Goal: Book appointment/travel/reservation

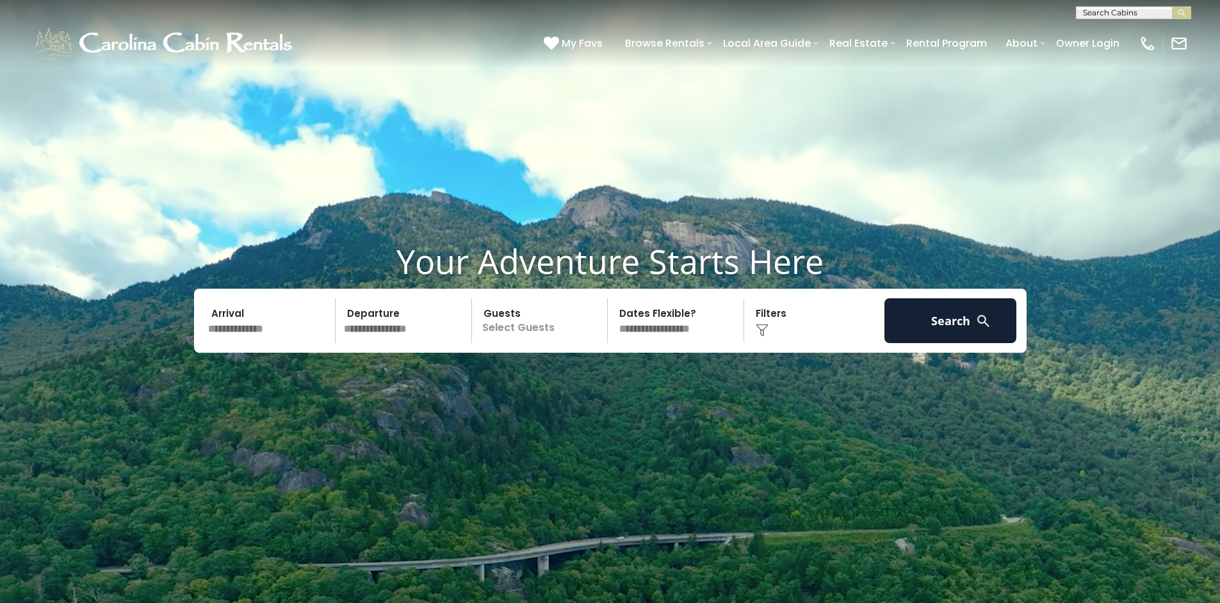
click at [261, 320] on input "text" at bounding box center [270, 320] width 133 height 45
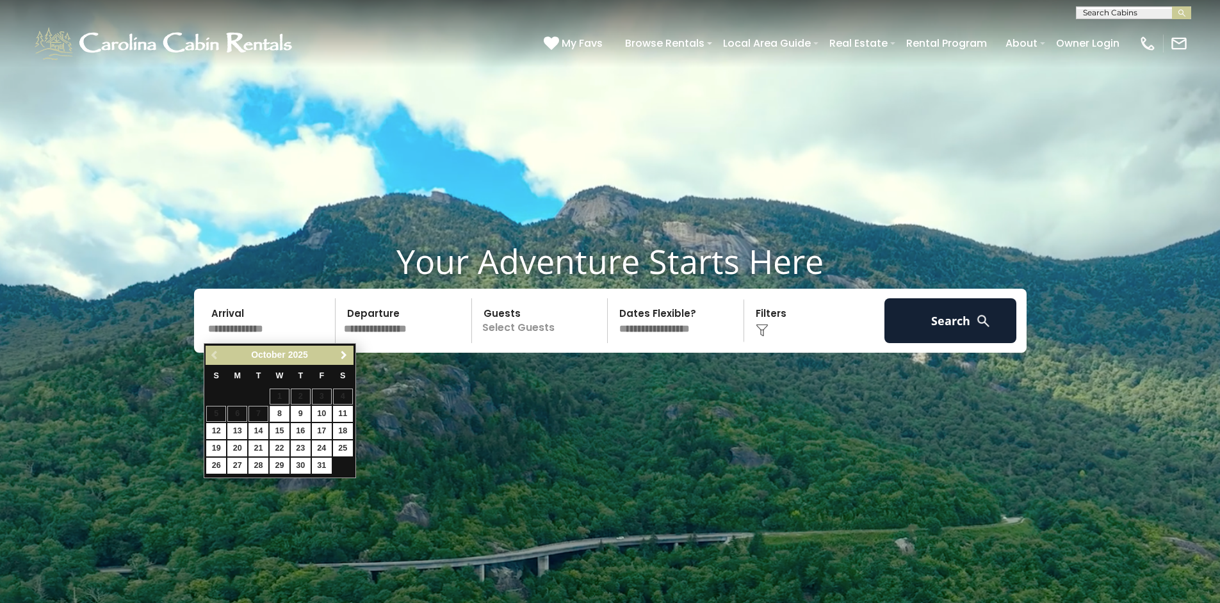
click at [343, 362] on link "Next" at bounding box center [344, 356] width 16 height 16
click at [343, 361] on link "Next" at bounding box center [344, 356] width 16 height 16
click at [343, 362] on link "Next" at bounding box center [344, 356] width 16 height 16
click at [342, 396] on link "3" at bounding box center [343, 397] width 20 height 16
type input "******"
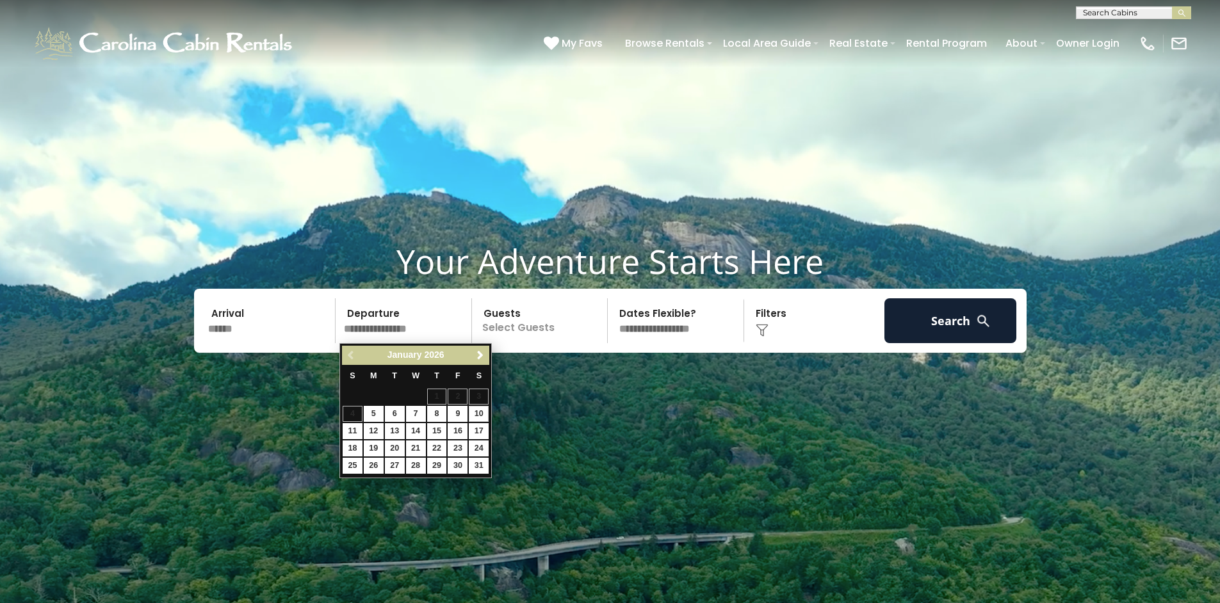
click at [482, 420] on link "10" at bounding box center [479, 414] width 20 height 16
type input "*******"
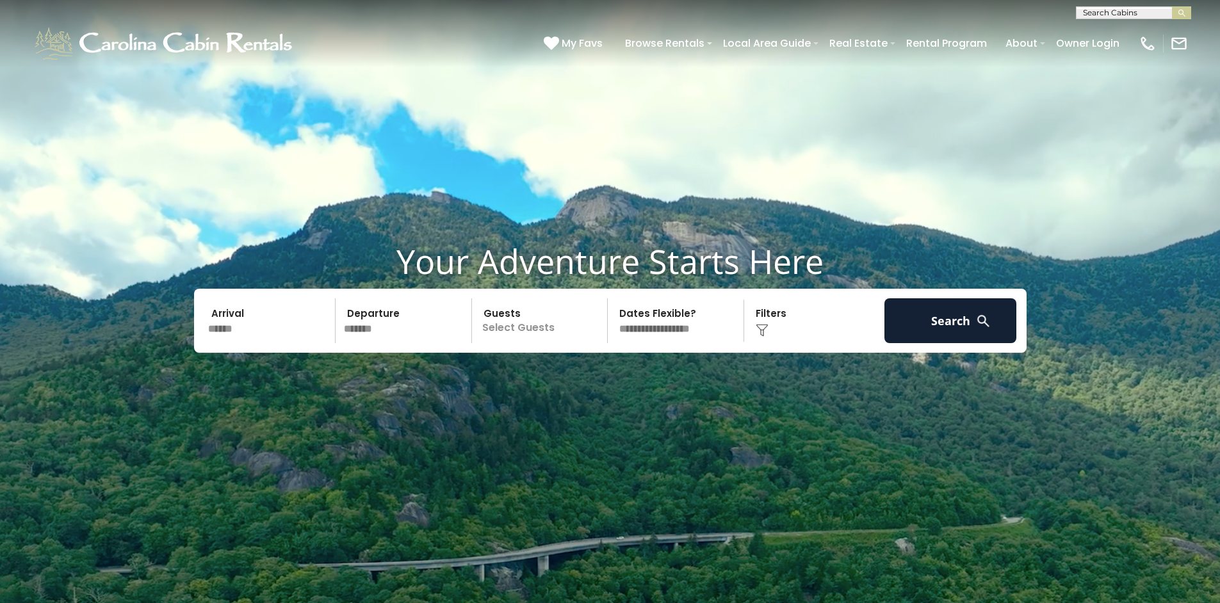
click at [555, 336] on p "Select Guests" at bounding box center [542, 320] width 132 height 45
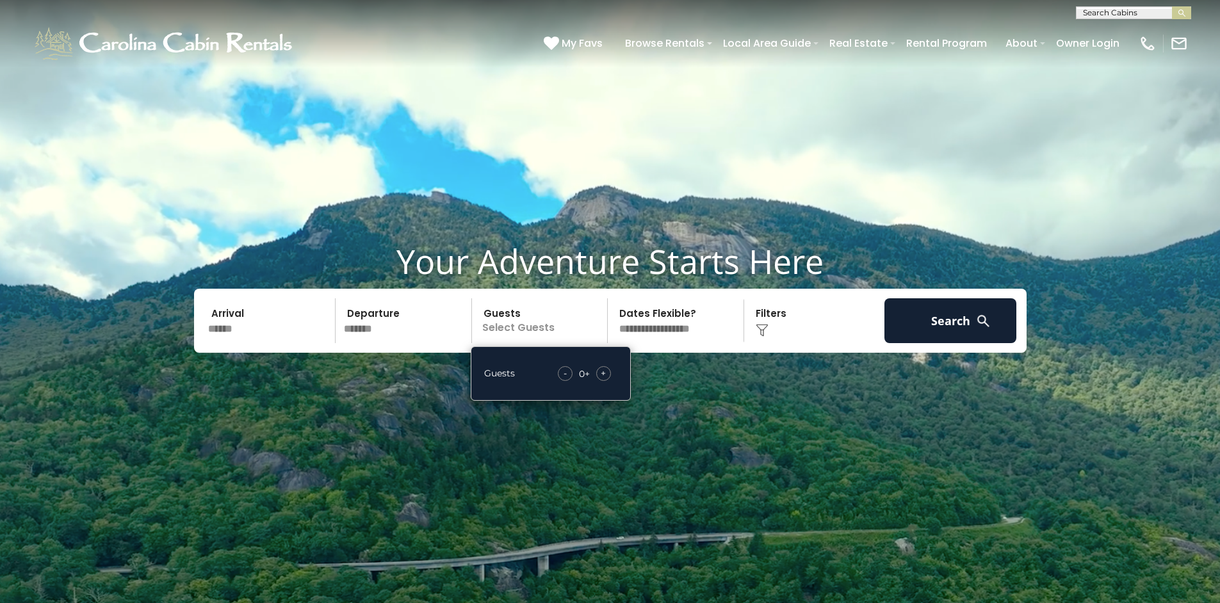
click at [603, 373] on span "+" at bounding box center [603, 373] width 5 height 13
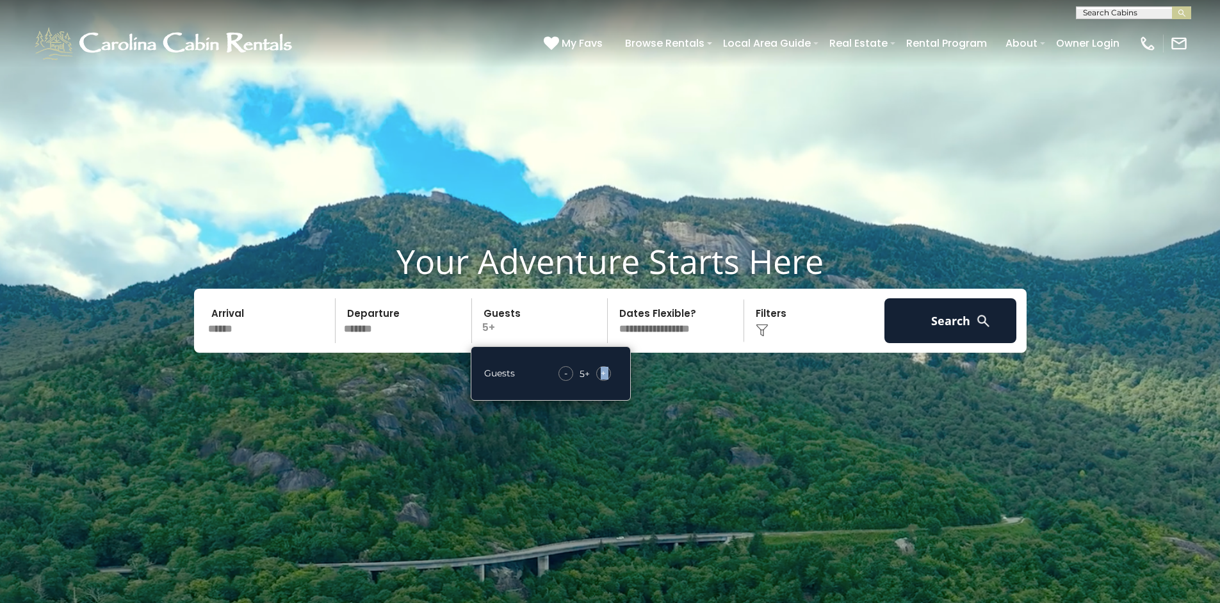
click at [603, 373] on span "+" at bounding box center [603, 373] width 5 height 13
click at [761, 323] on div "Click to Choose" at bounding box center [814, 320] width 133 height 45
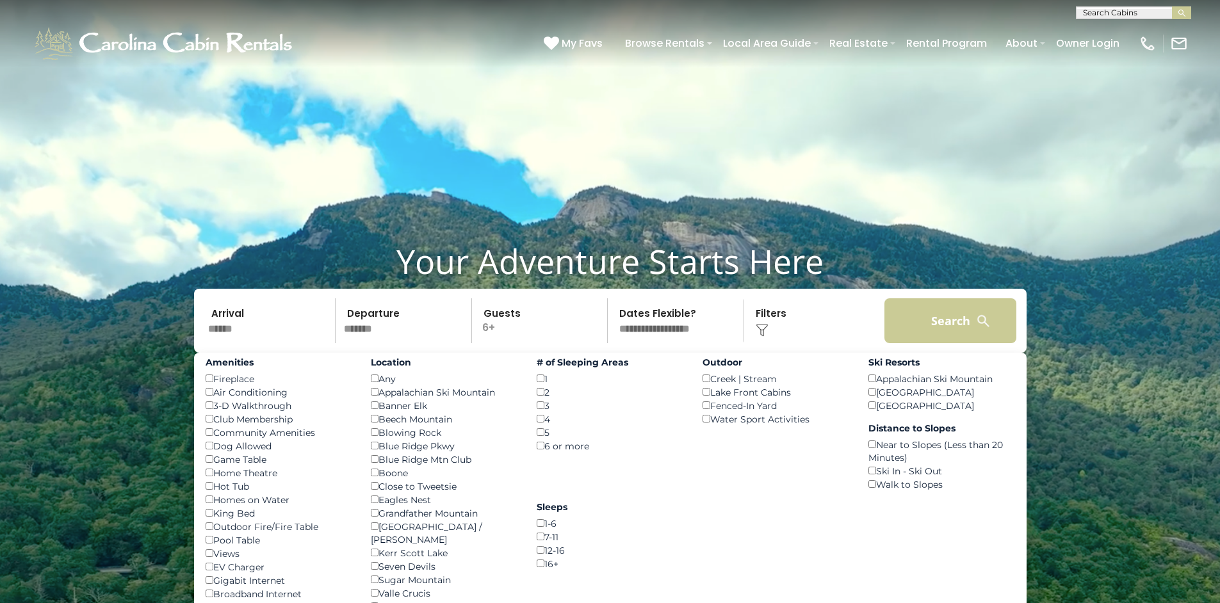
click at [941, 319] on button "Search" at bounding box center [950, 320] width 133 height 45
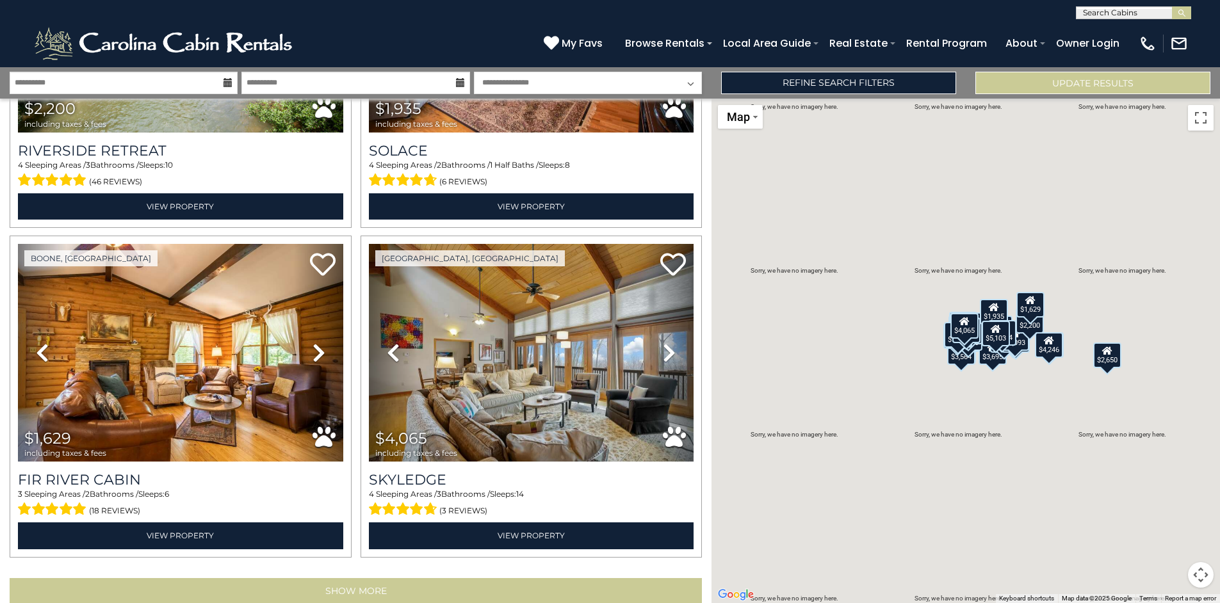
click at [360, 578] on button "Show More" at bounding box center [356, 591] width 692 height 26
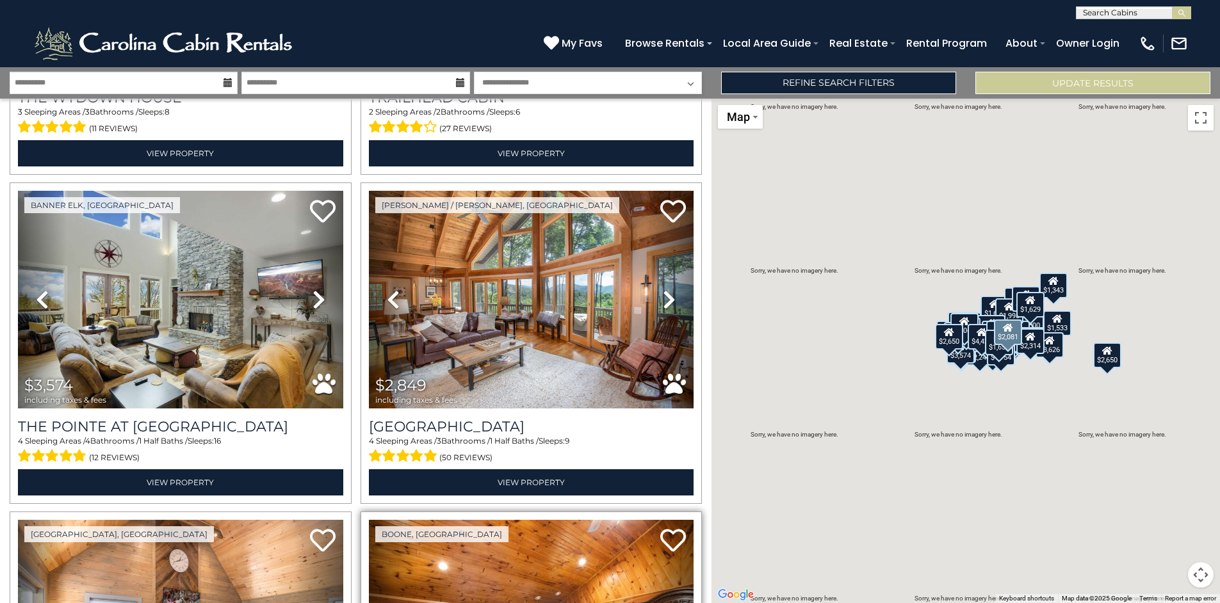
scroll to position [7864, 0]
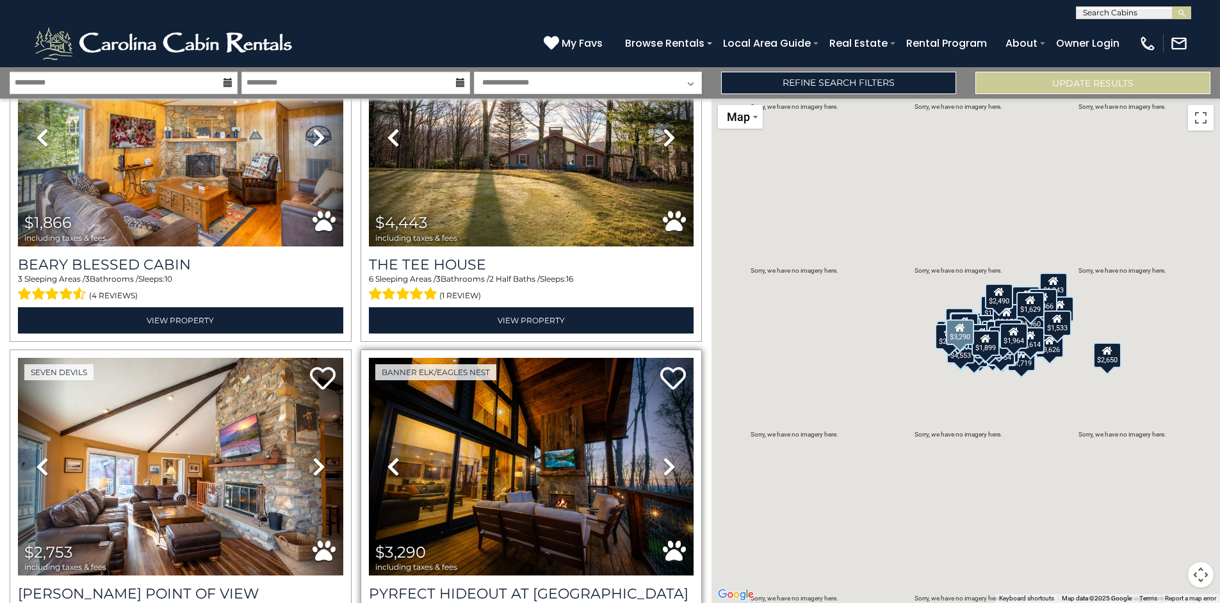
scroll to position [13955, 0]
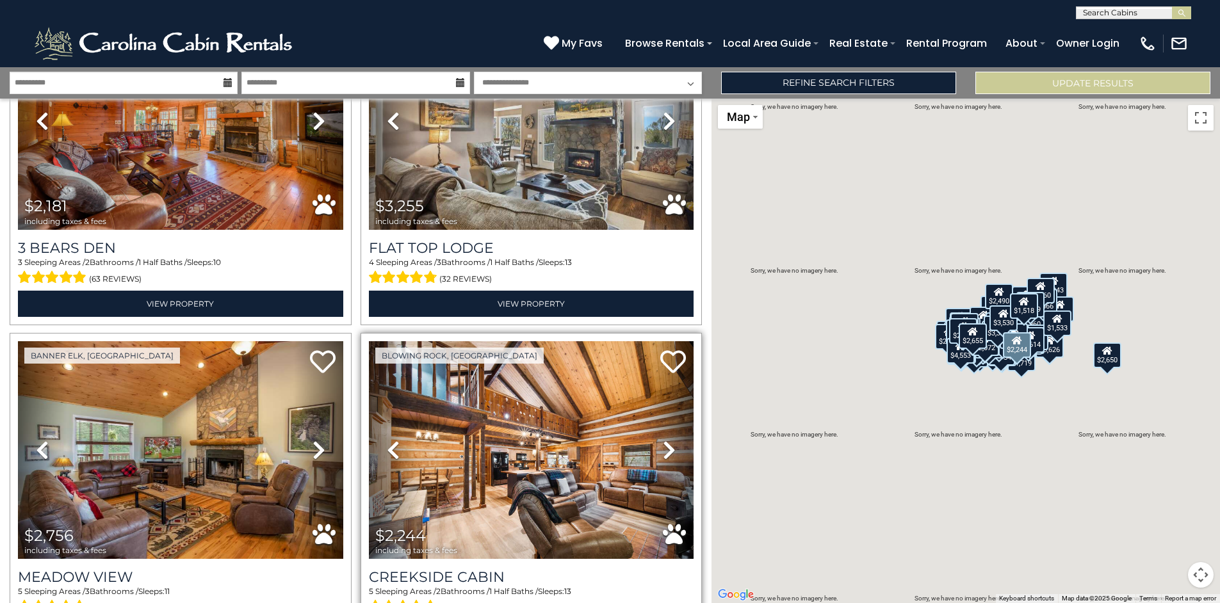
scroll to position [0, 0]
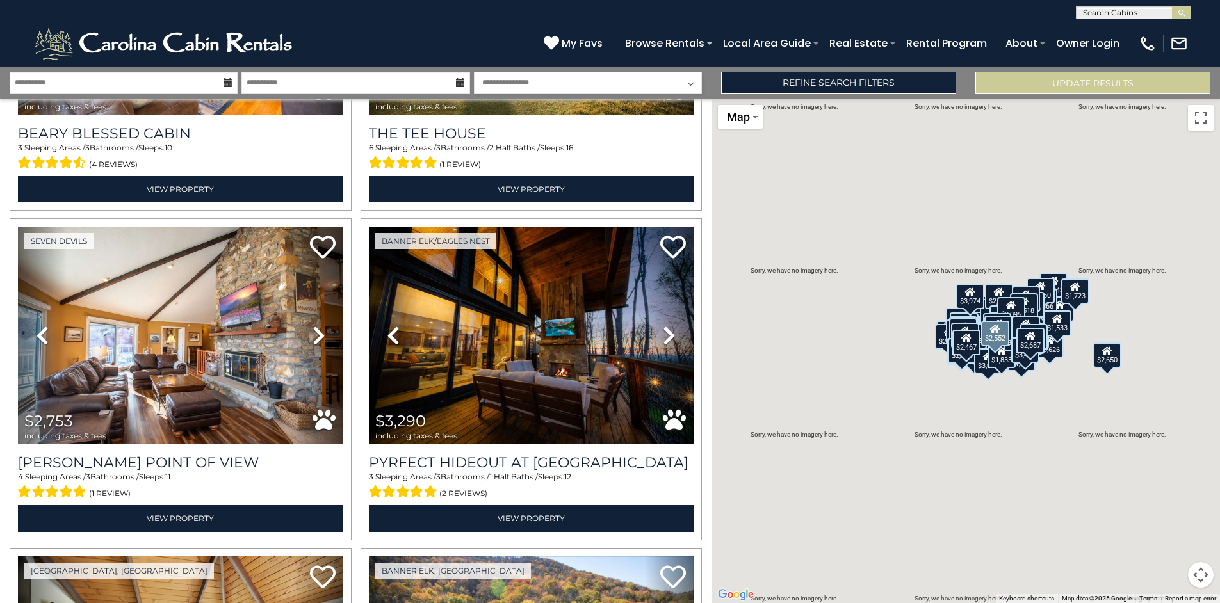
scroll to position [13884, 0]
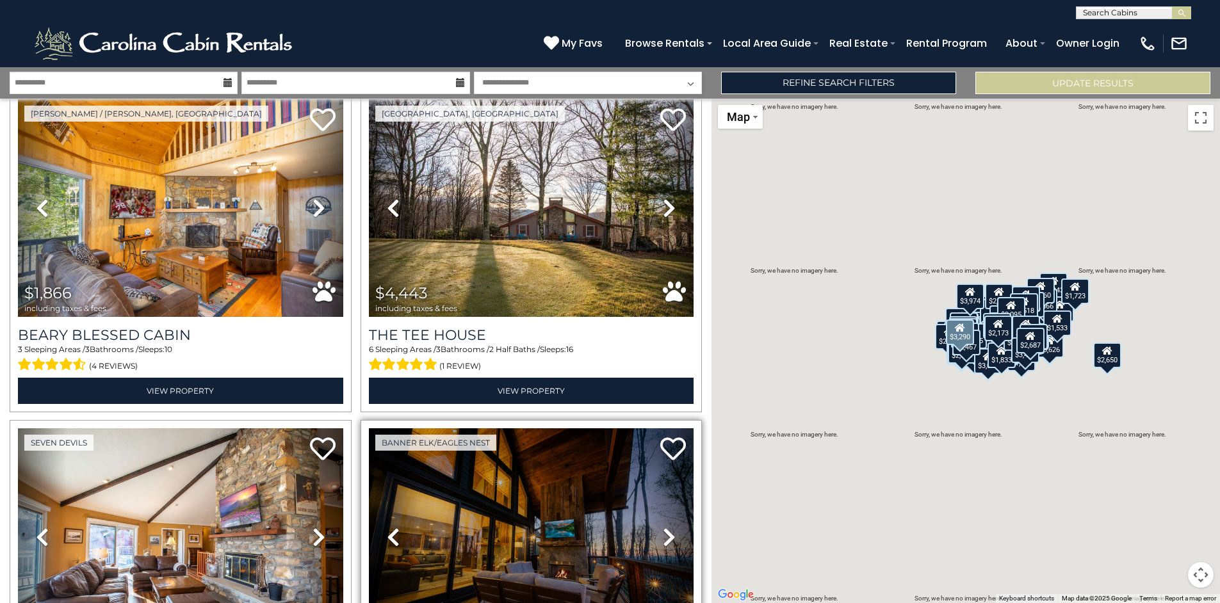
click at [472, 464] on img at bounding box center [531, 537] width 325 height 218
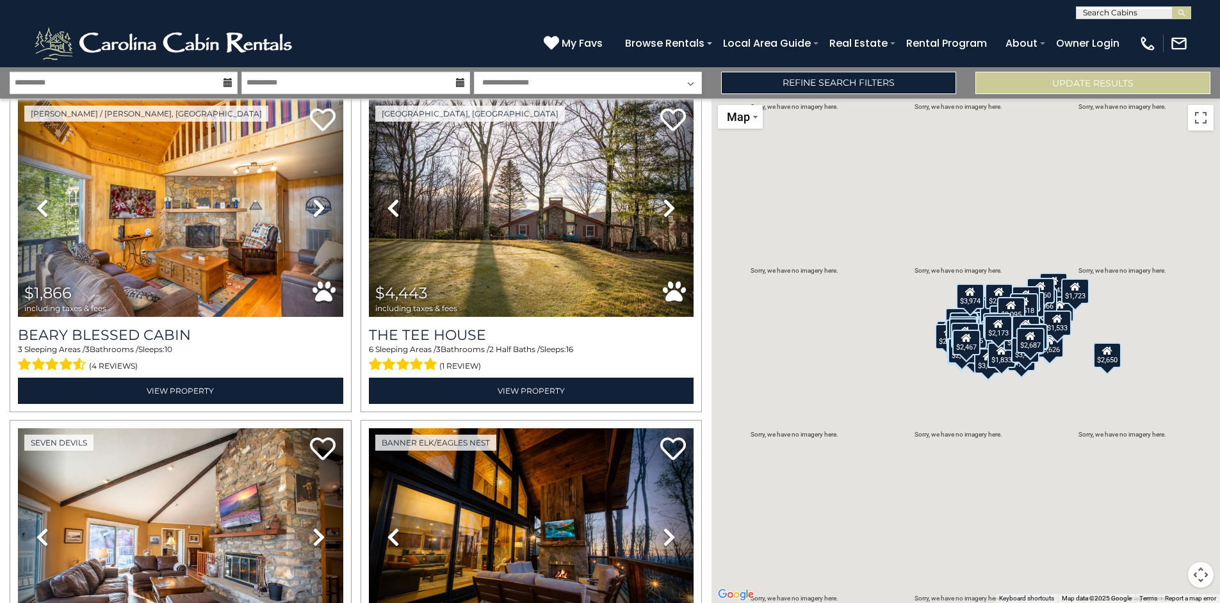
scroll to position [1, 0]
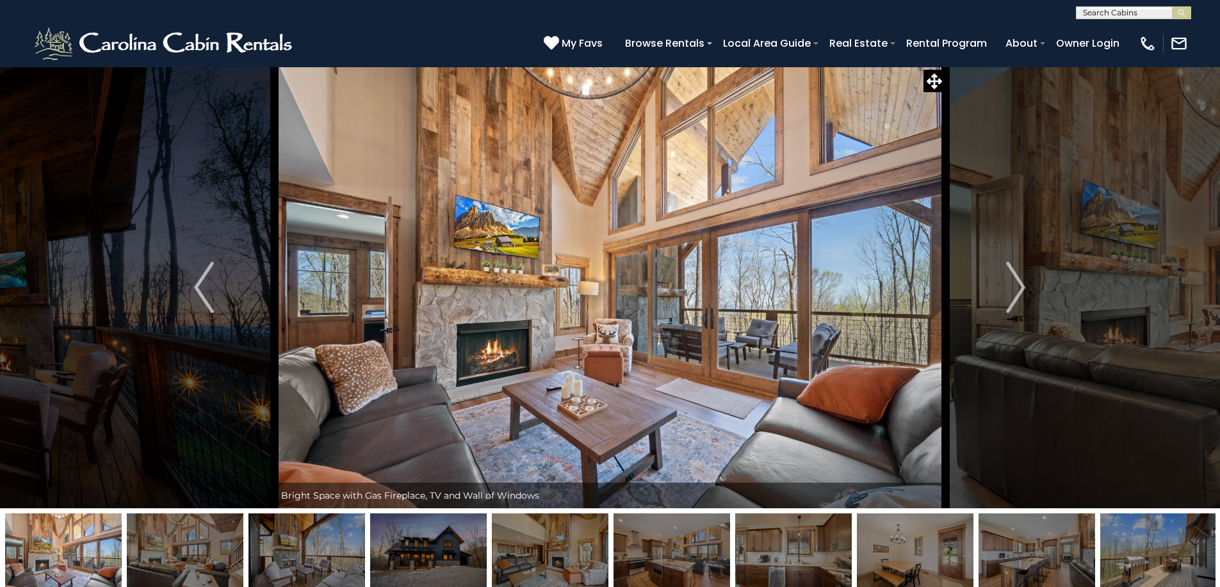
click at [1009, 272] on img "Next" at bounding box center [1015, 287] width 19 height 51
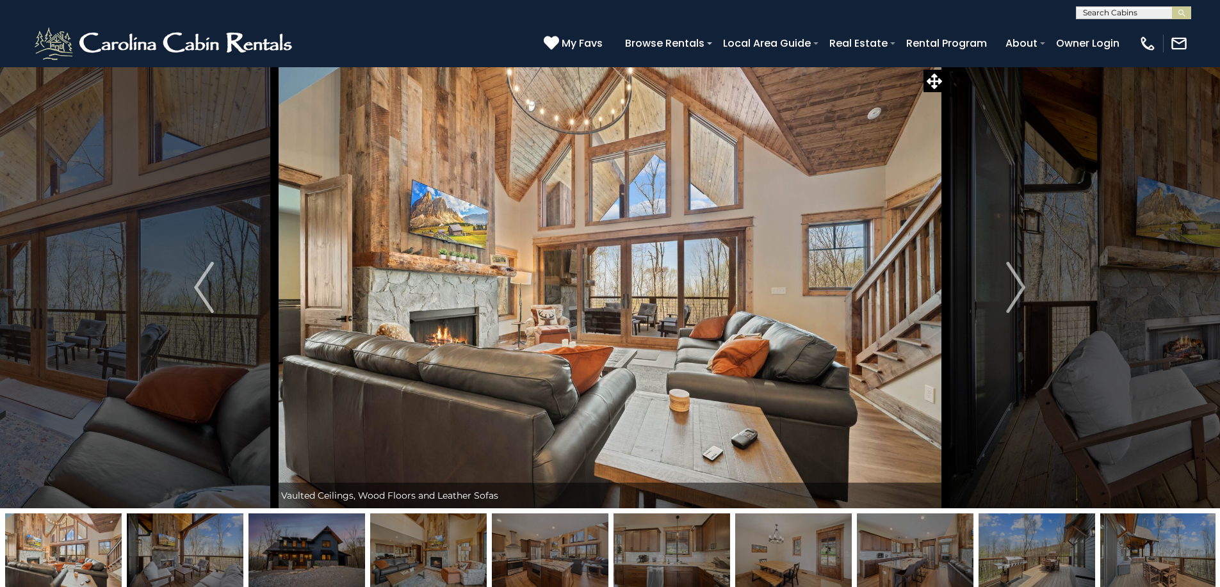
click at [1009, 272] on img "Next" at bounding box center [1015, 287] width 19 height 51
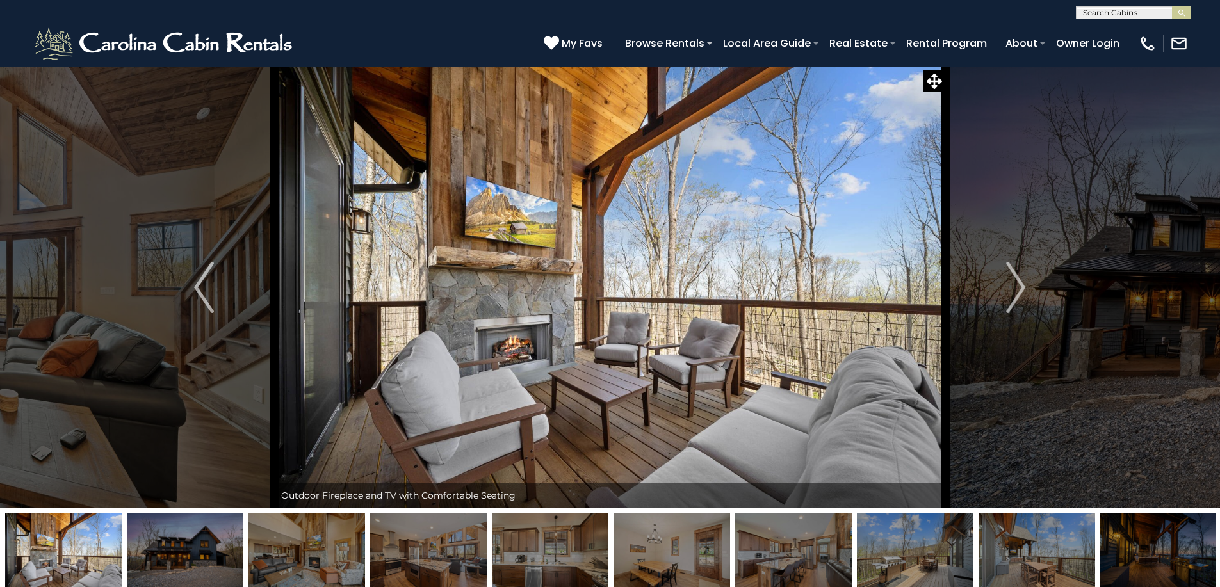
click at [1009, 272] on img "Next" at bounding box center [1015, 287] width 19 height 51
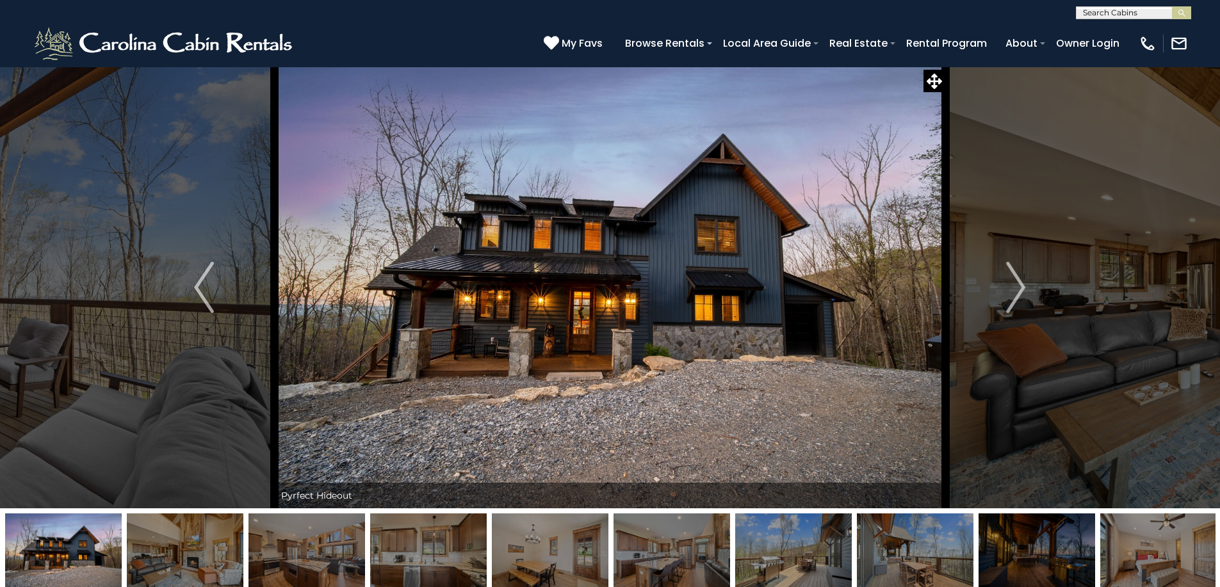
click at [1009, 272] on img "Next" at bounding box center [1015, 287] width 19 height 51
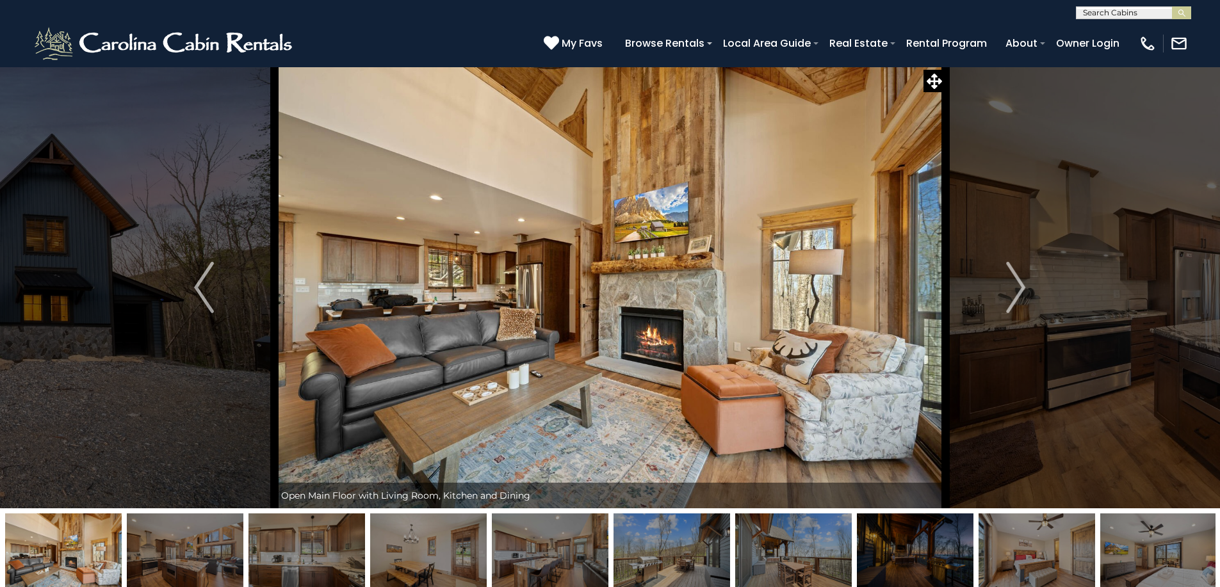
click at [1009, 272] on img "Next" at bounding box center [1015, 287] width 19 height 51
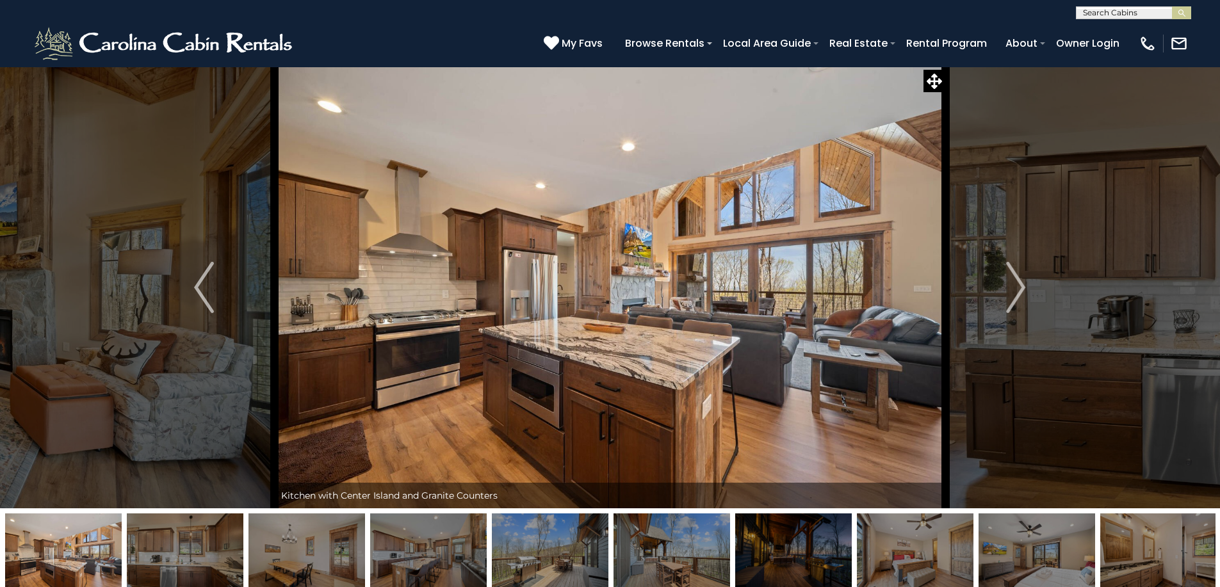
click at [1009, 272] on img "Next" at bounding box center [1015, 287] width 19 height 51
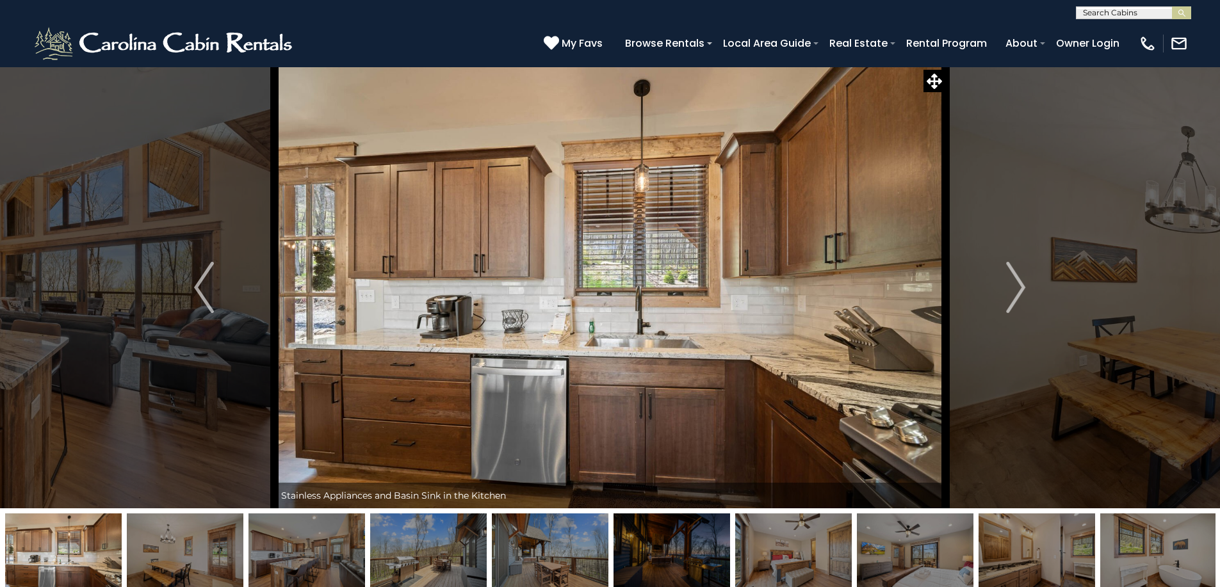
click at [1009, 272] on img "Next" at bounding box center [1015, 287] width 19 height 51
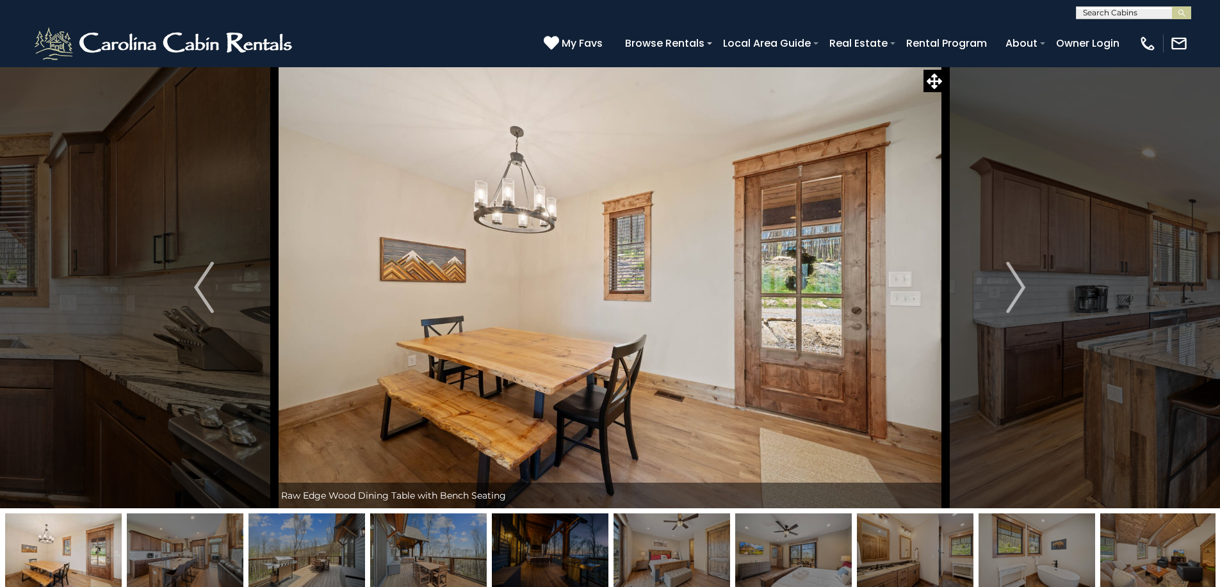
click at [1009, 272] on img "Next" at bounding box center [1015, 287] width 19 height 51
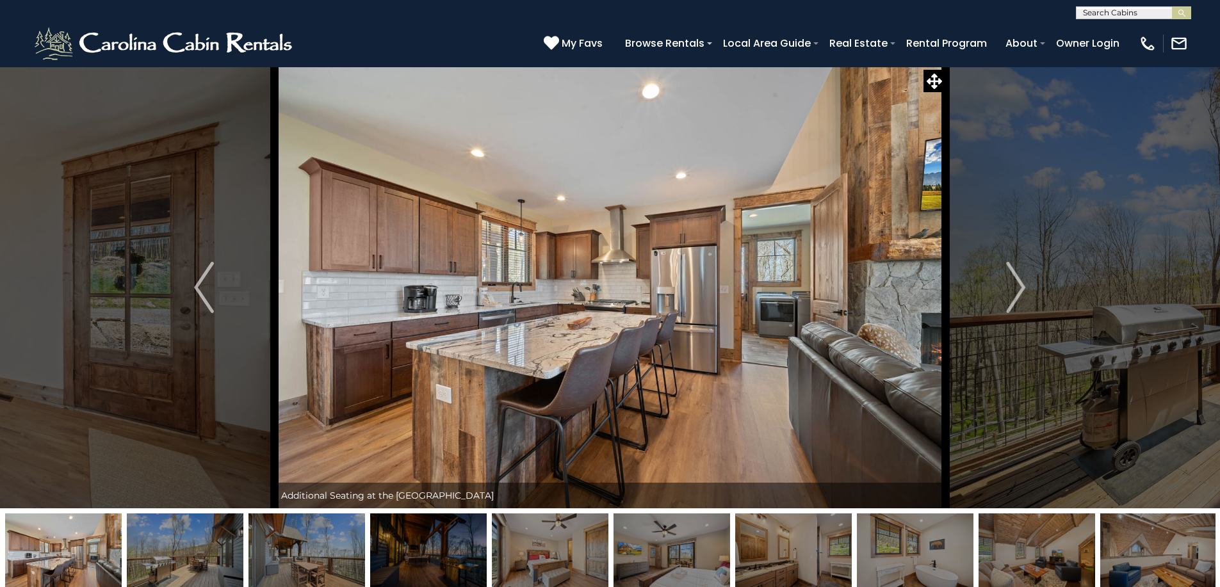
click at [1009, 272] on img "Next" at bounding box center [1015, 287] width 19 height 51
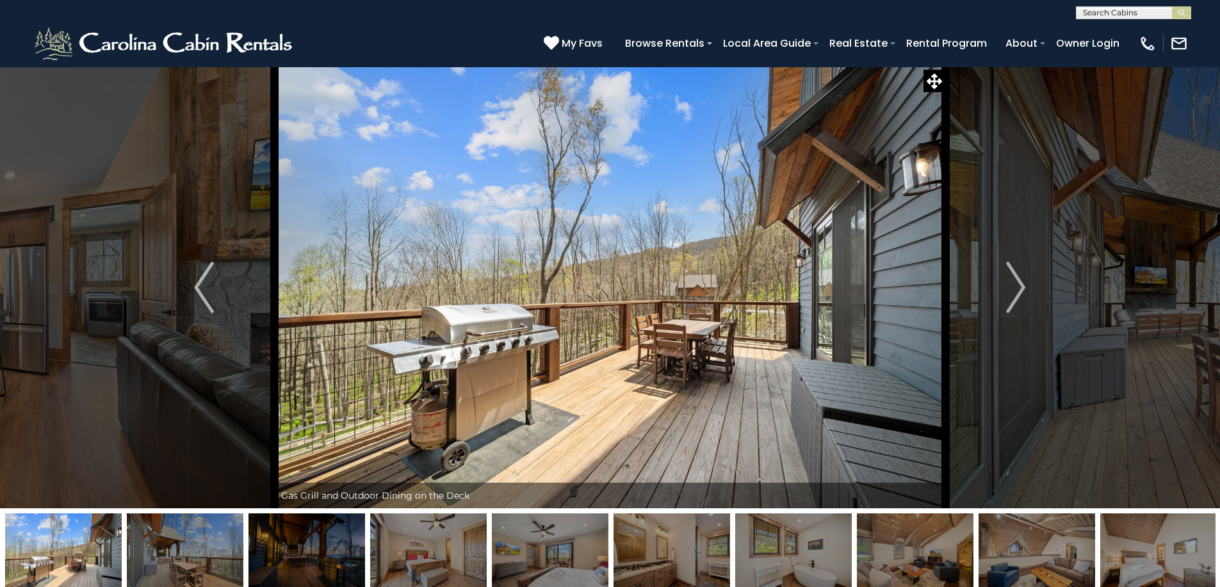
click at [1009, 272] on img "Next" at bounding box center [1015, 287] width 19 height 51
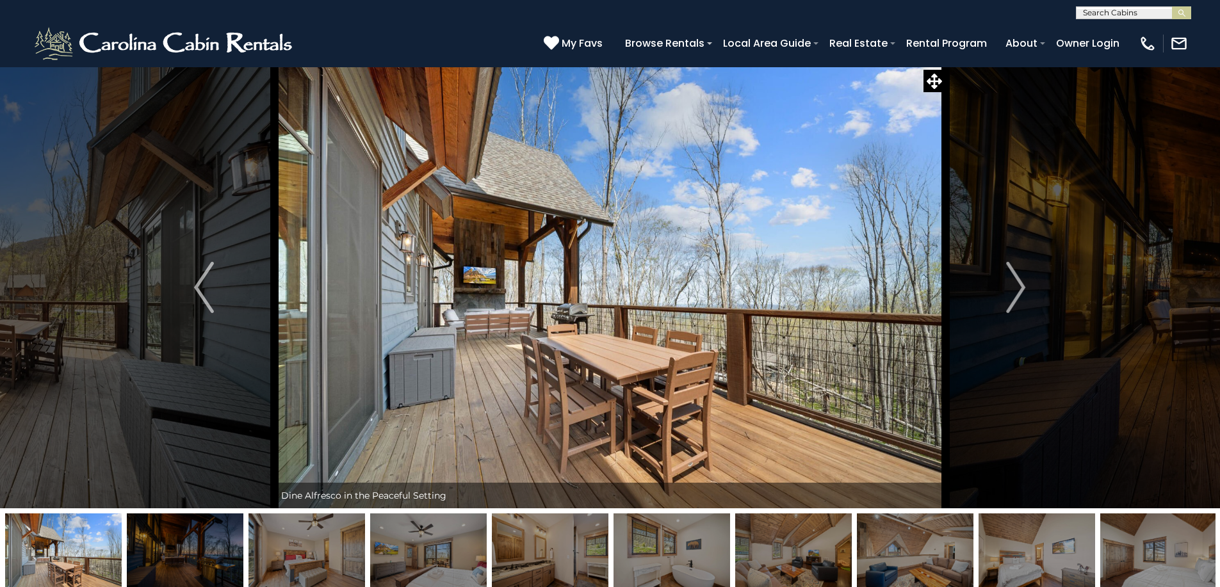
click at [1009, 272] on img "Next" at bounding box center [1015, 287] width 19 height 51
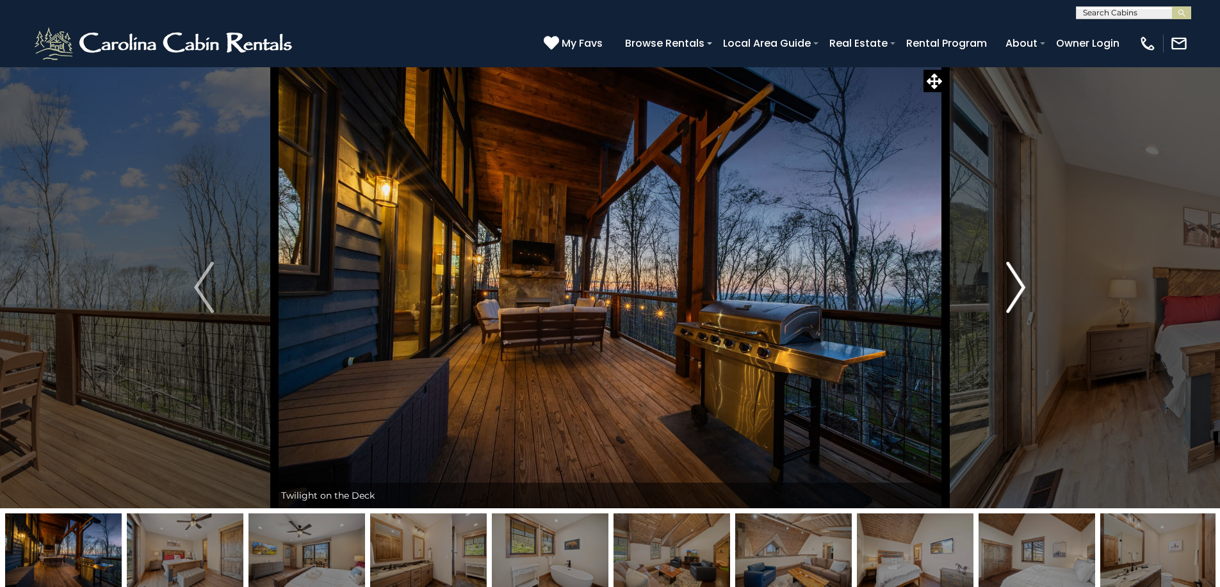
click at [1009, 272] on img "Next" at bounding box center [1015, 287] width 19 height 51
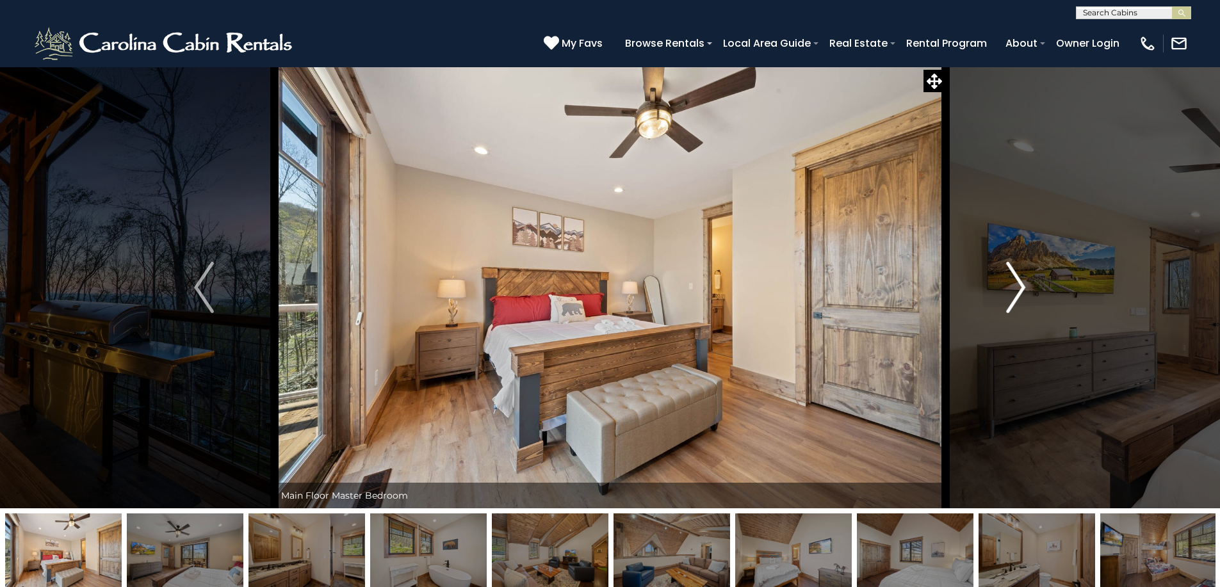
click at [1009, 272] on img "Next" at bounding box center [1015, 287] width 19 height 51
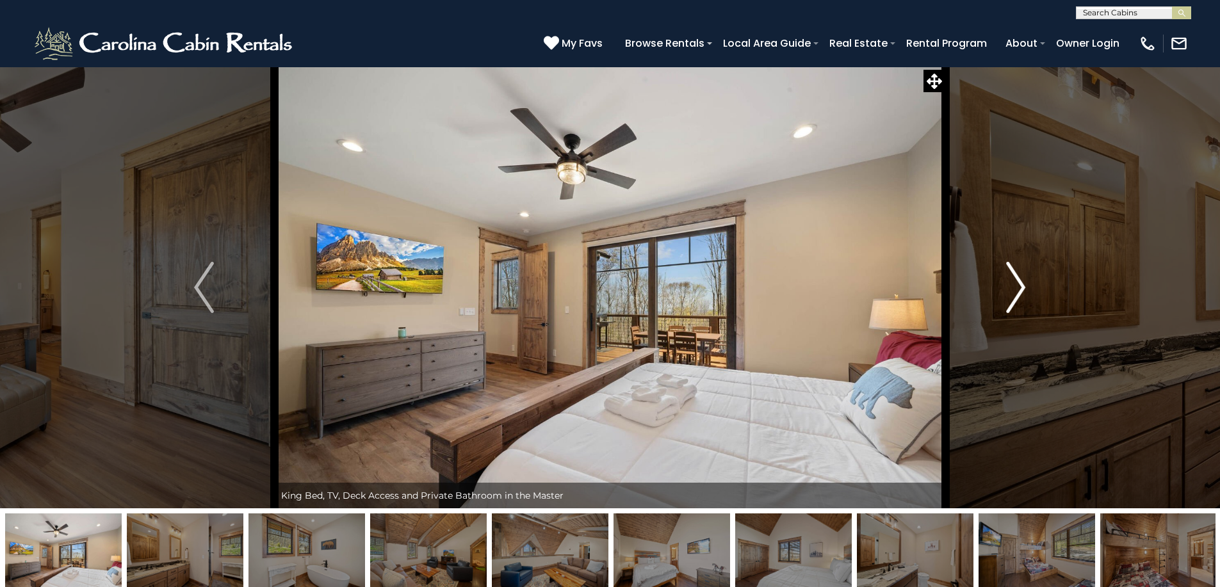
click at [1009, 272] on img "Next" at bounding box center [1015, 287] width 19 height 51
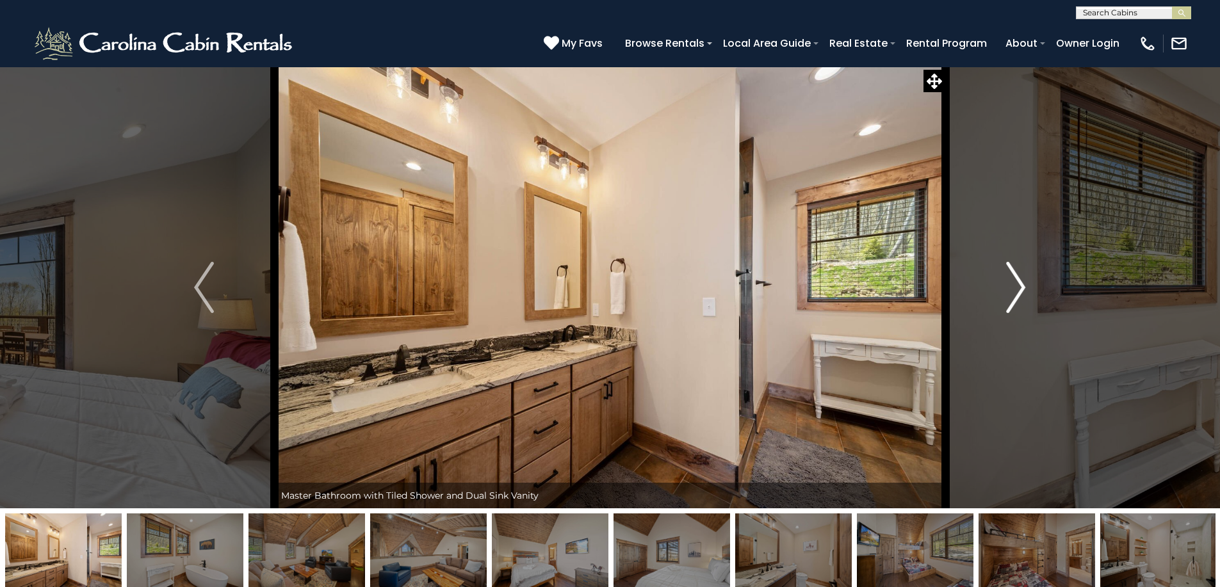
click at [1009, 272] on img "Next" at bounding box center [1015, 287] width 19 height 51
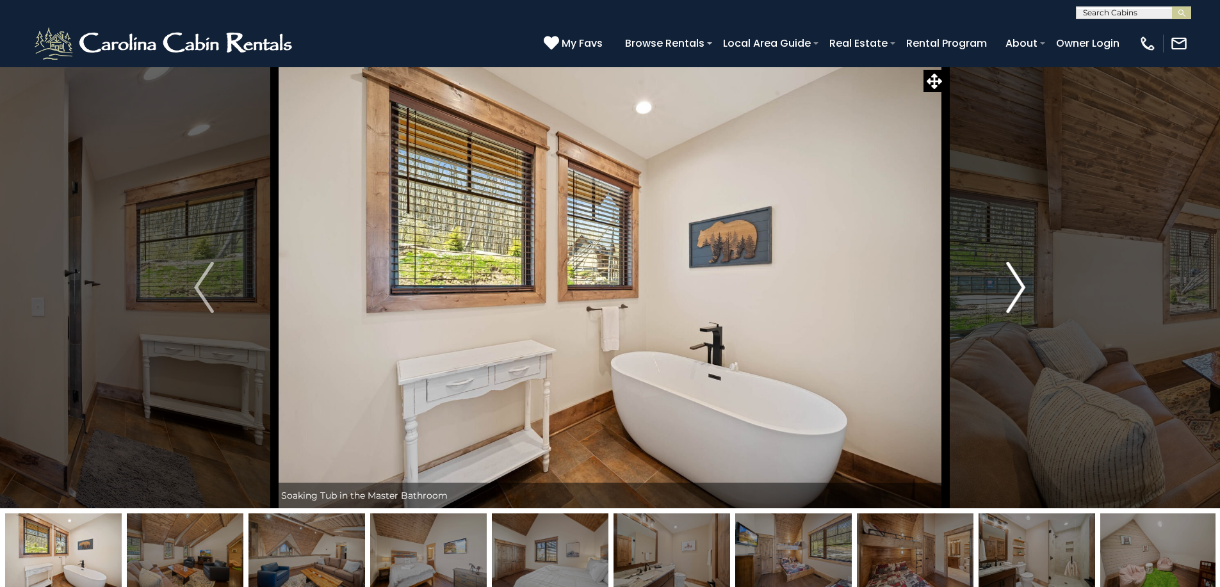
click at [1009, 272] on img "Next" at bounding box center [1015, 287] width 19 height 51
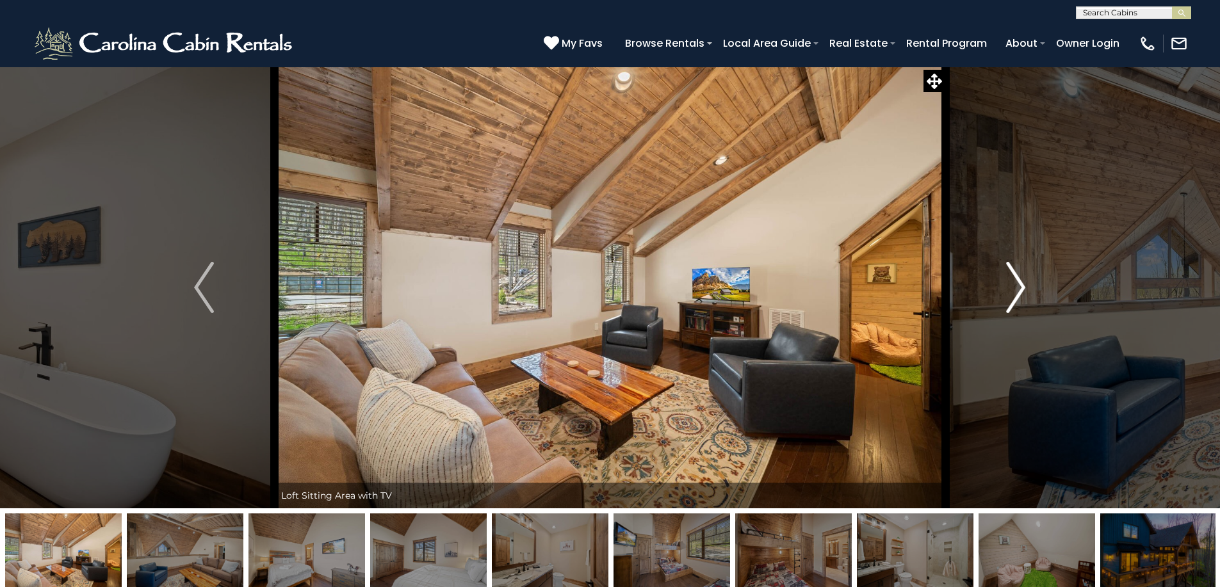
click at [1009, 272] on img "Next" at bounding box center [1015, 287] width 19 height 51
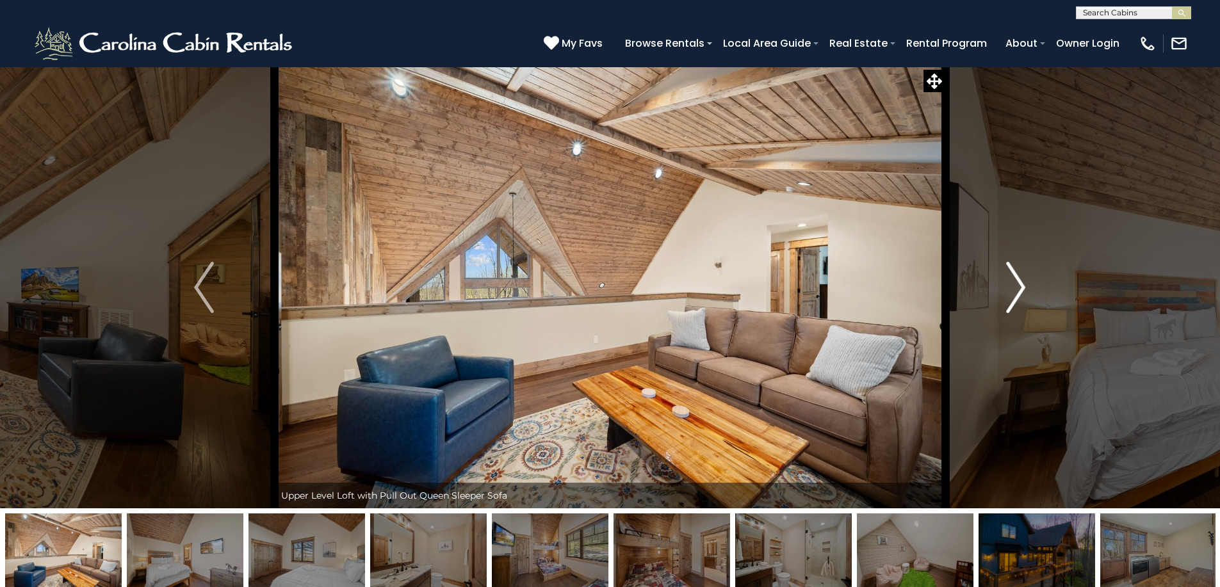
click at [1010, 272] on img "Next" at bounding box center [1015, 287] width 19 height 51
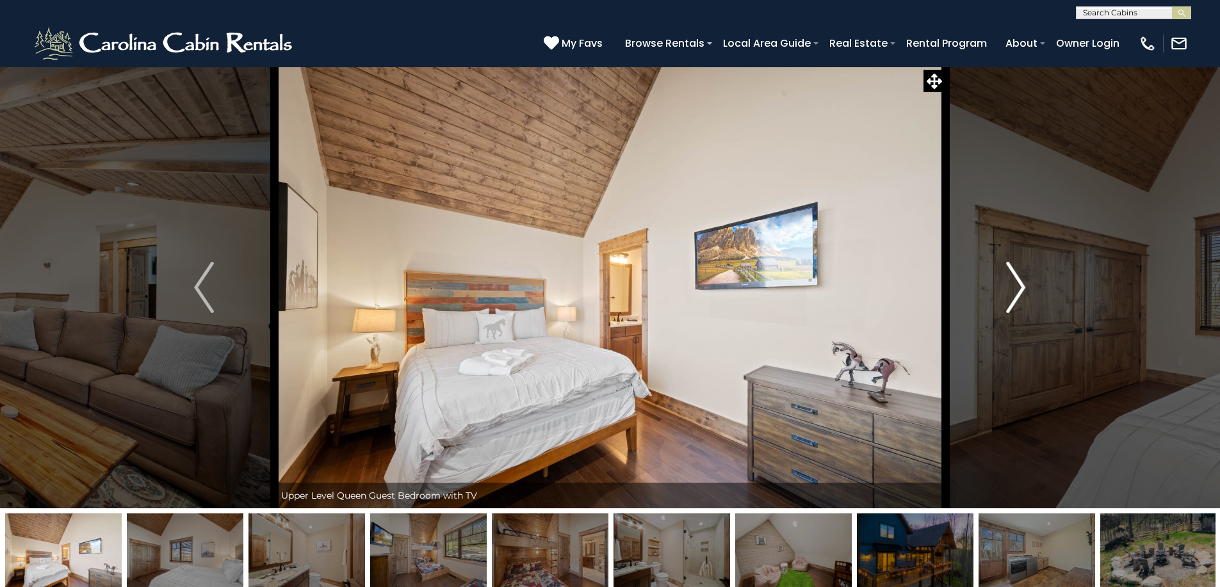
click at [1010, 272] on img "Next" at bounding box center [1015, 287] width 19 height 51
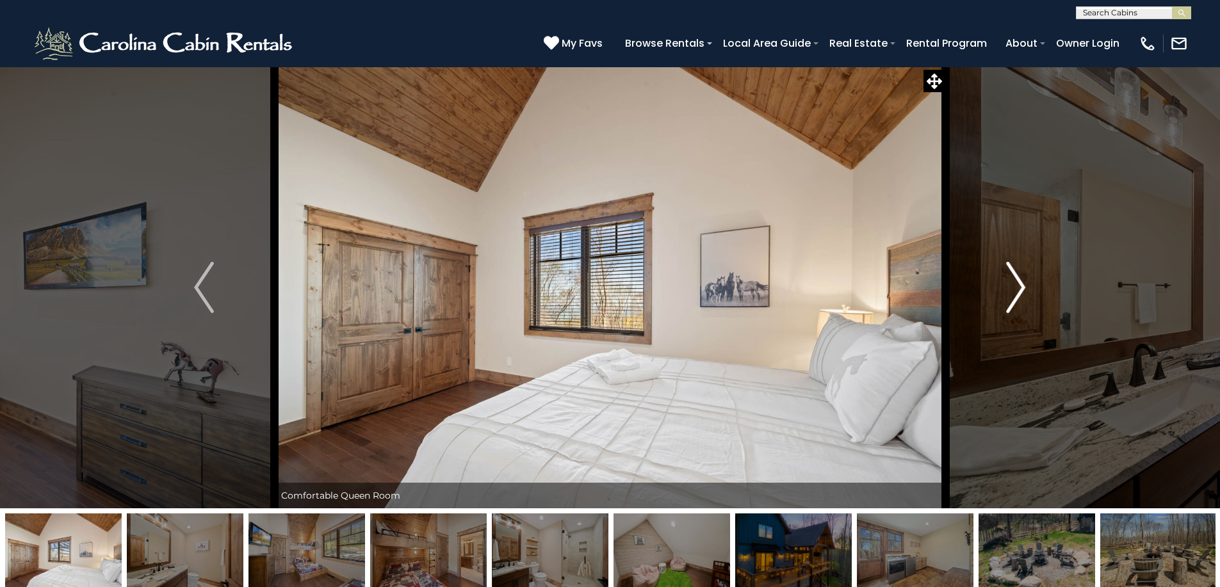
click at [1010, 272] on img "Next" at bounding box center [1015, 287] width 19 height 51
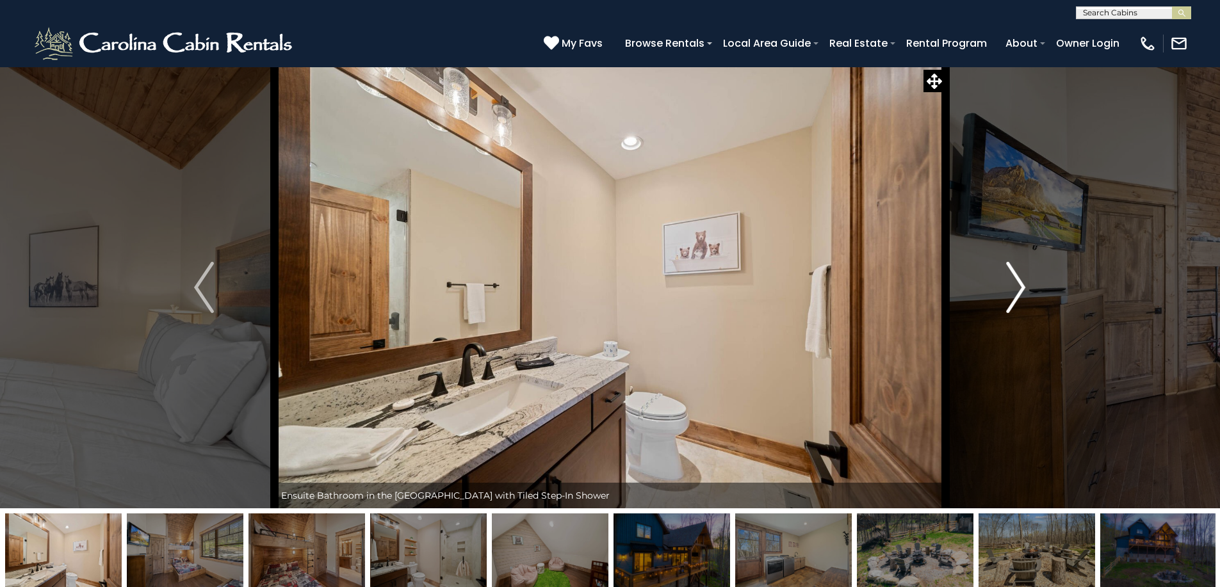
click at [1010, 272] on img "Next" at bounding box center [1015, 287] width 19 height 51
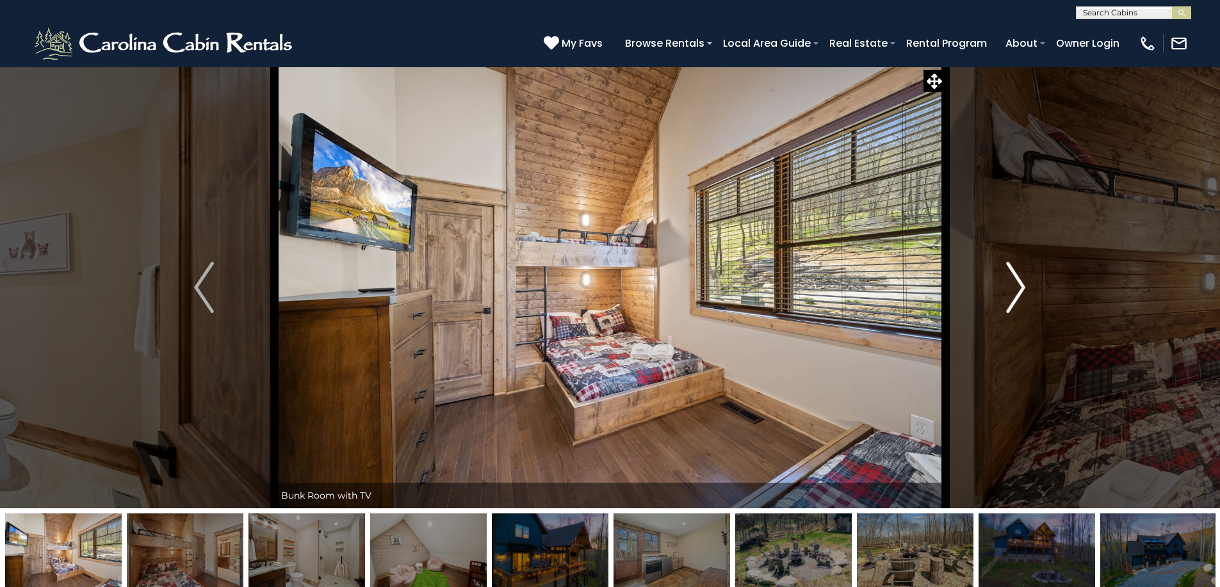
click at [1010, 272] on img "Next" at bounding box center [1015, 287] width 19 height 51
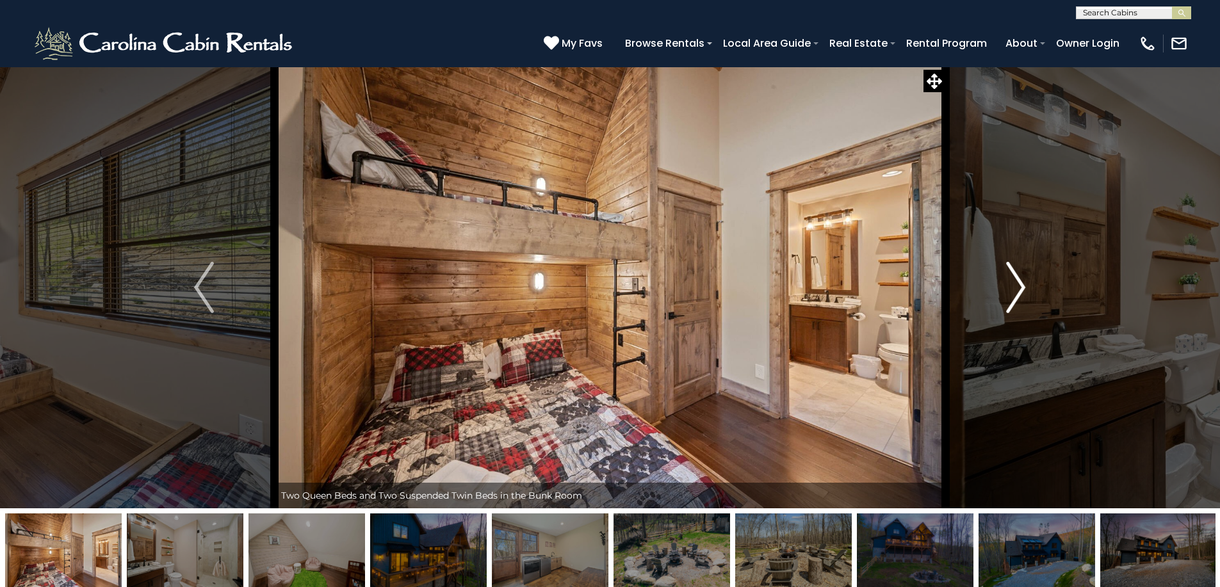
click at [1010, 272] on img "Next" at bounding box center [1015, 287] width 19 height 51
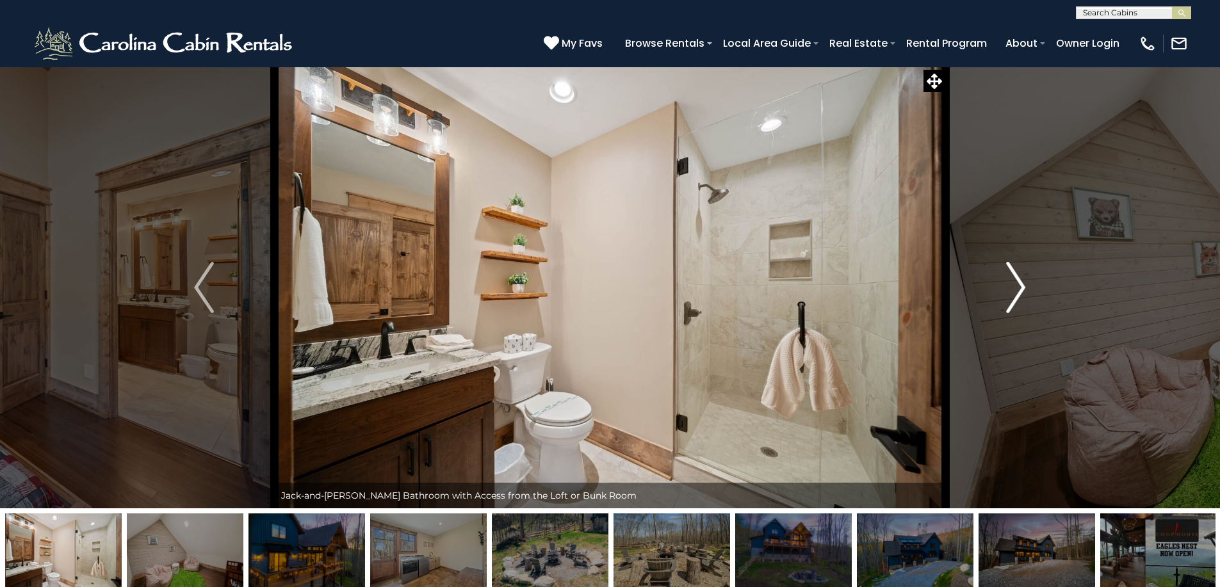
click at [1019, 288] on img "Next" at bounding box center [1015, 287] width 19 height 51
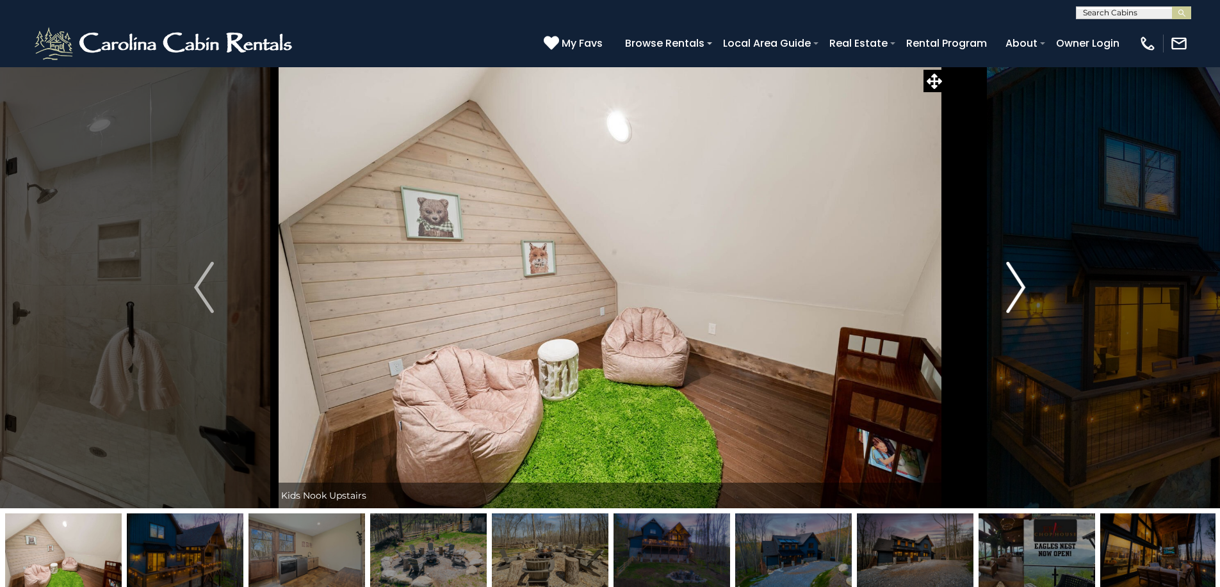
click at [1023, 287] on img "Next" at bounding box center [1015, 287] width 19 height 51
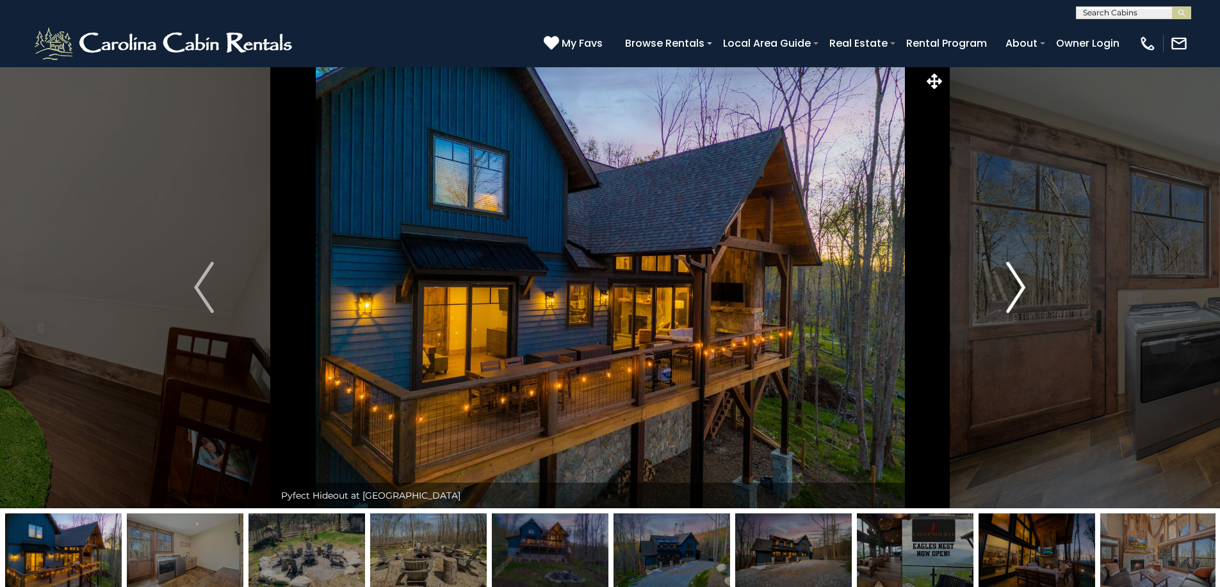
click at [1022, 287] on img "Next" at bounding box center [1015, 287] width 19 height 51
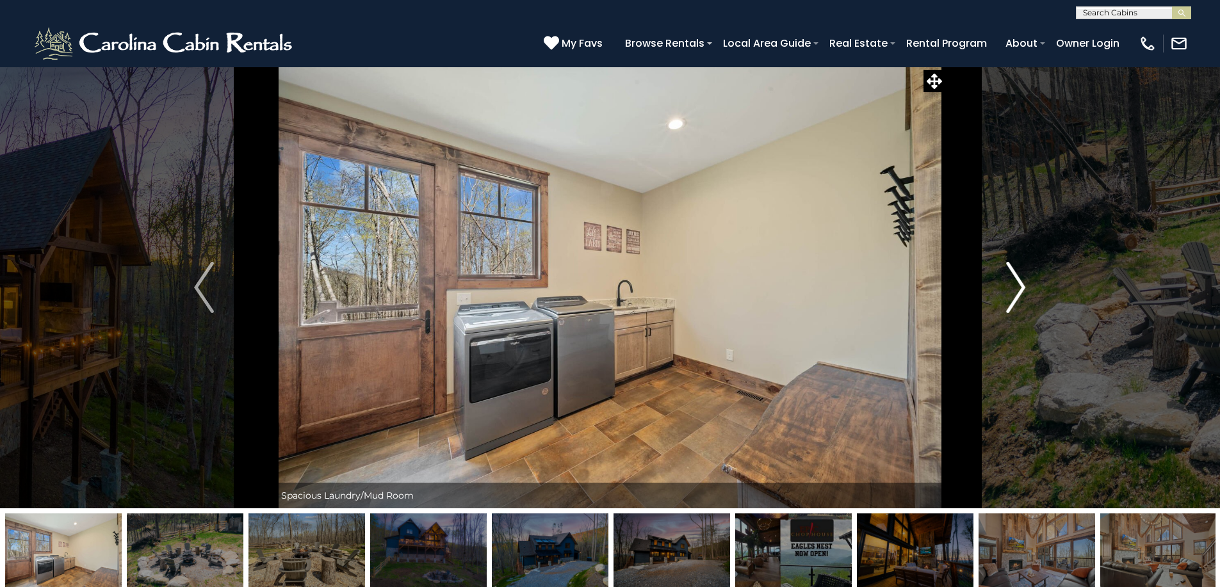
click at [1022, 287] on img "Next" at bounding box center [1015, 287] width 19 height 51
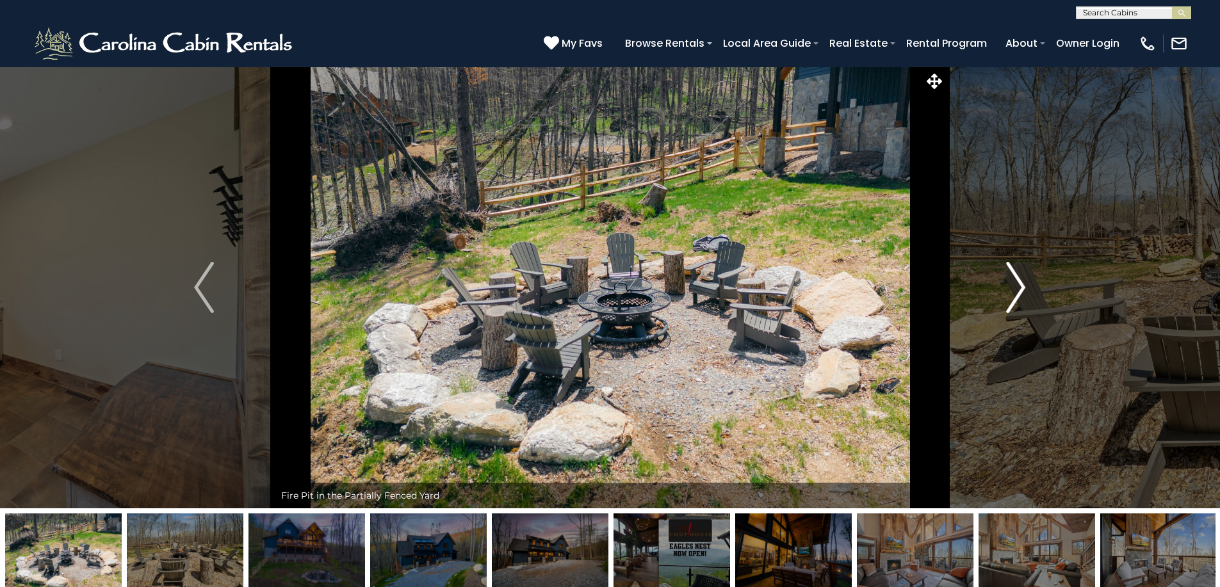
click at [1022, 287] on img "Next" at bounding box center [1015, 287] width 19 height 51
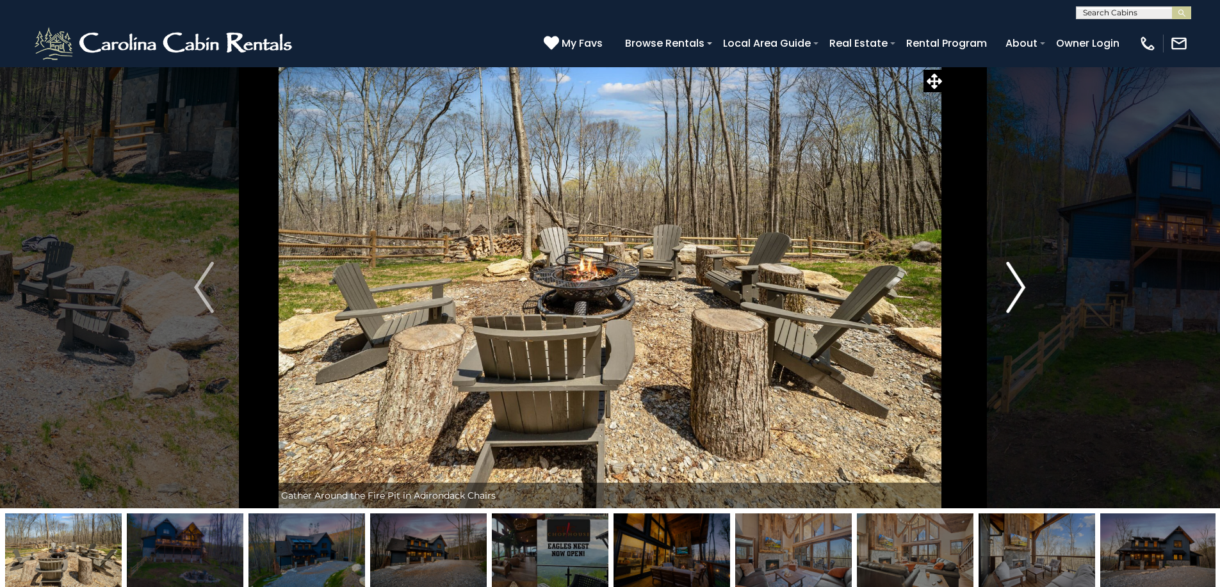
click at [1022, 287] on img "Next" at bounding box center [1015, 287] width 19 height 51
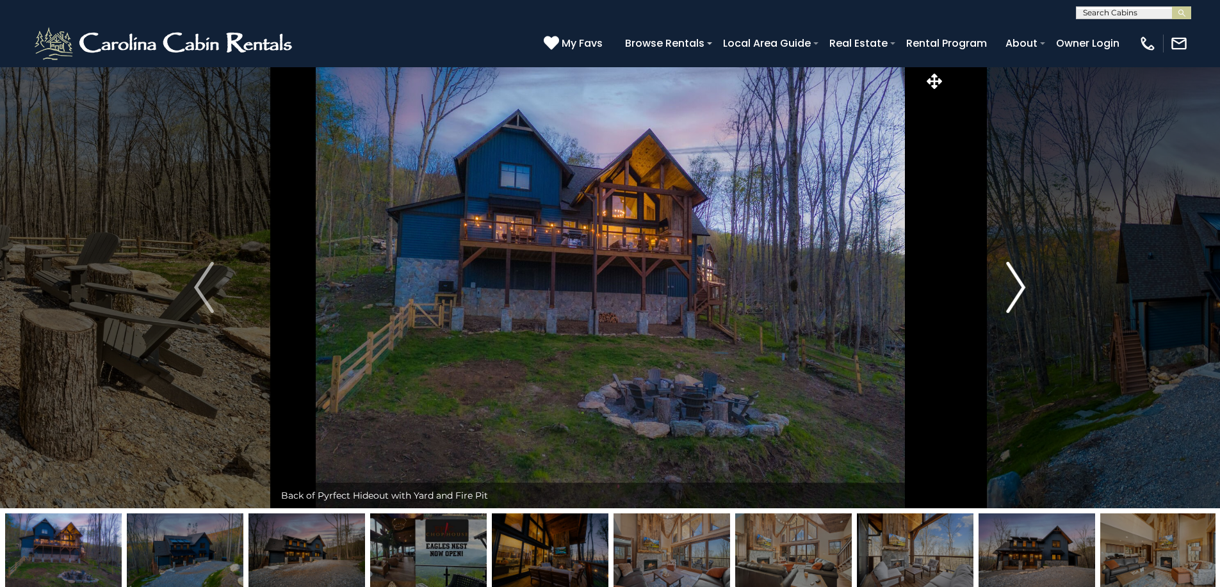
click at [1021, 287] on img "Next" at bounding box center [1015, 287] width 19 height 51
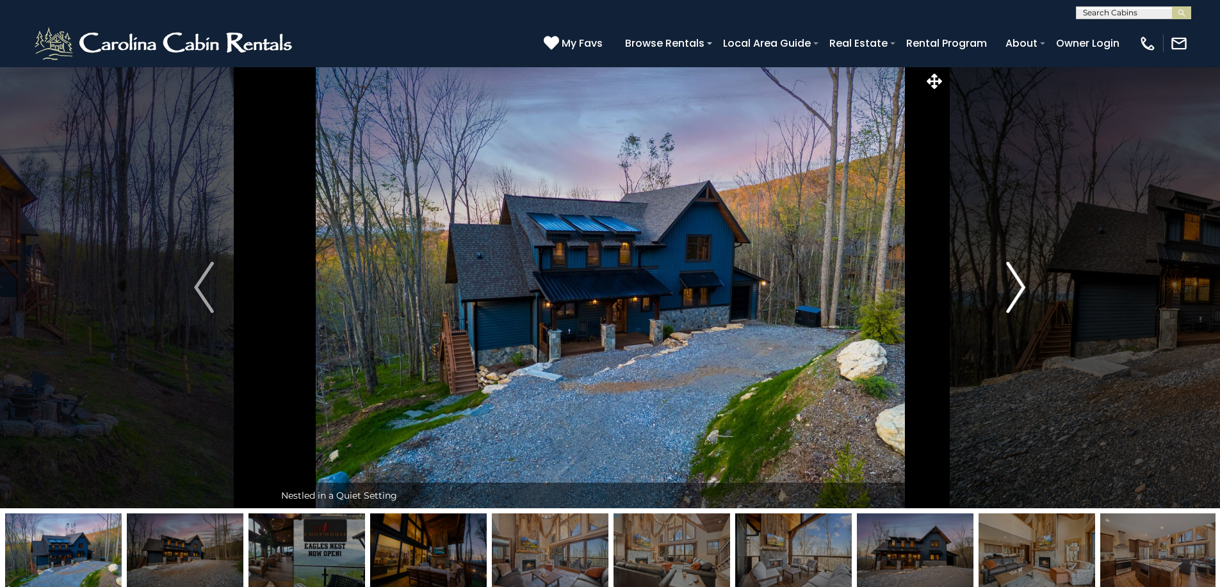
click at [1021, 287] on img "Next" at bounding box center [1015, 287] width 19 height 51
